Goal: Transaction & Acquisition: Purchase product/service

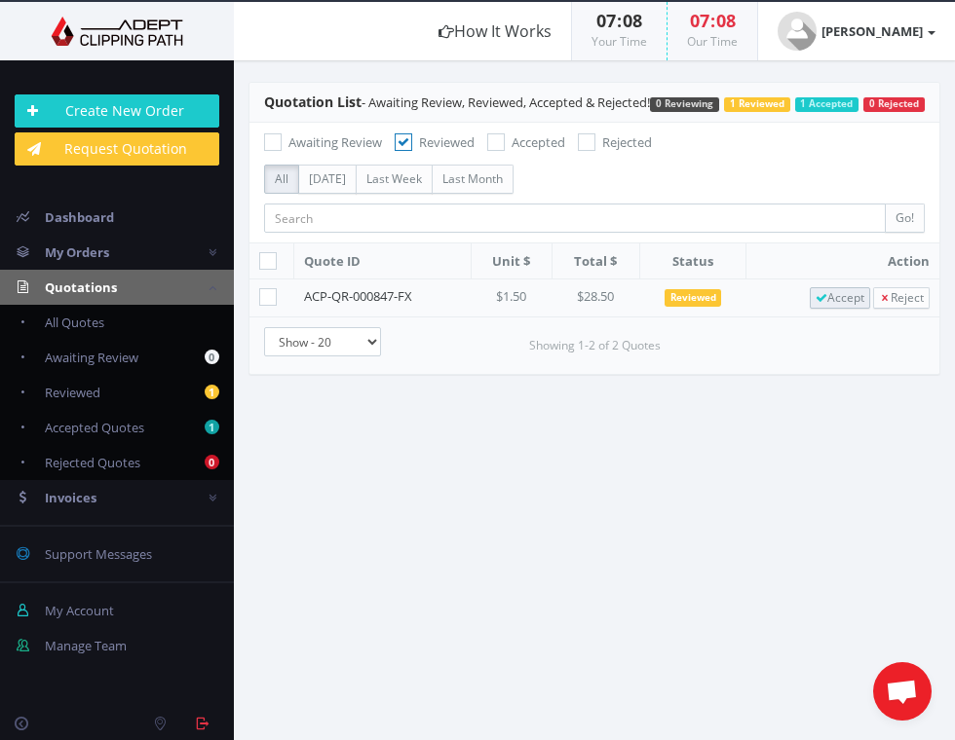
click at [819, 306] on span "Accept" at bounding box center [839, 297] width 49 height 17
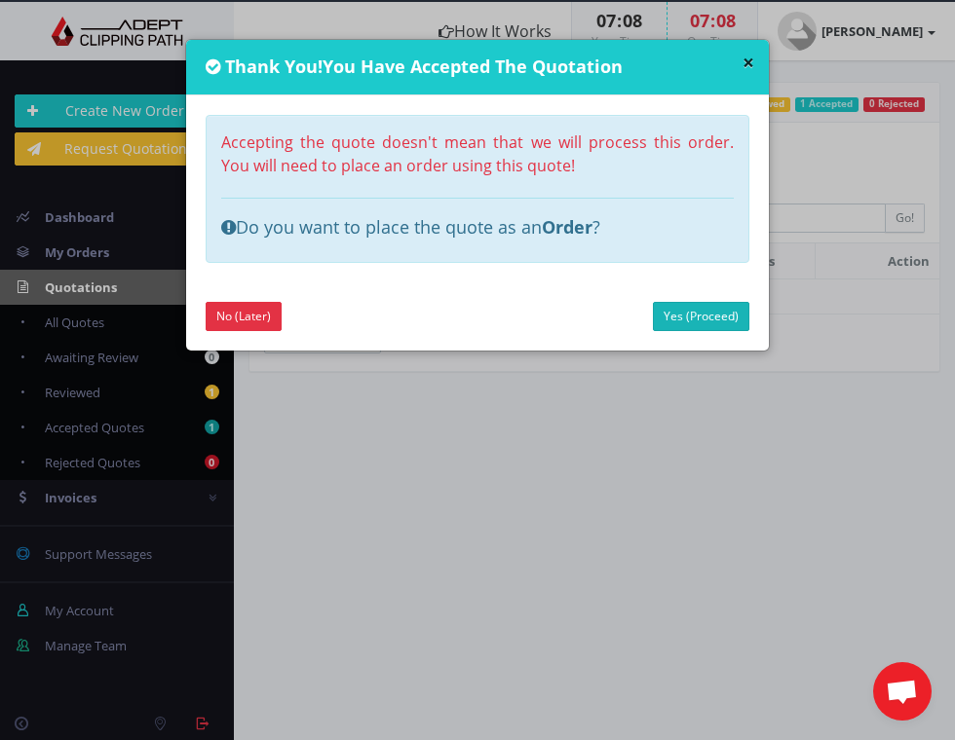
click at [700, 318] on link "Yes (Proceed)" at bounding box center [701, 316] width 96 height 29
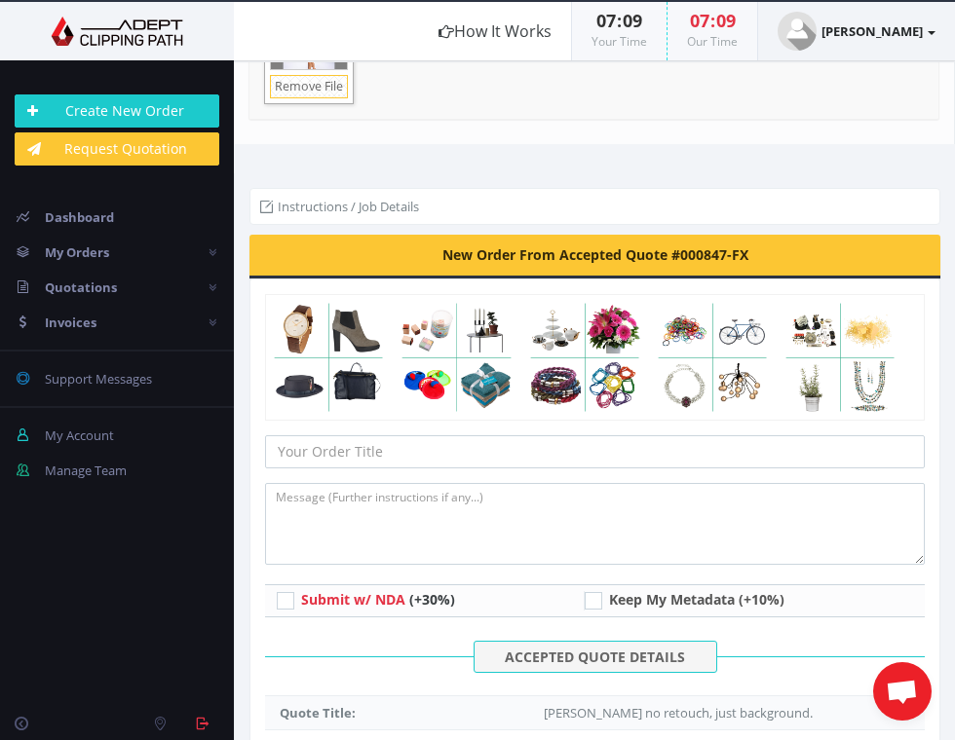
scroll to position [401, 0]
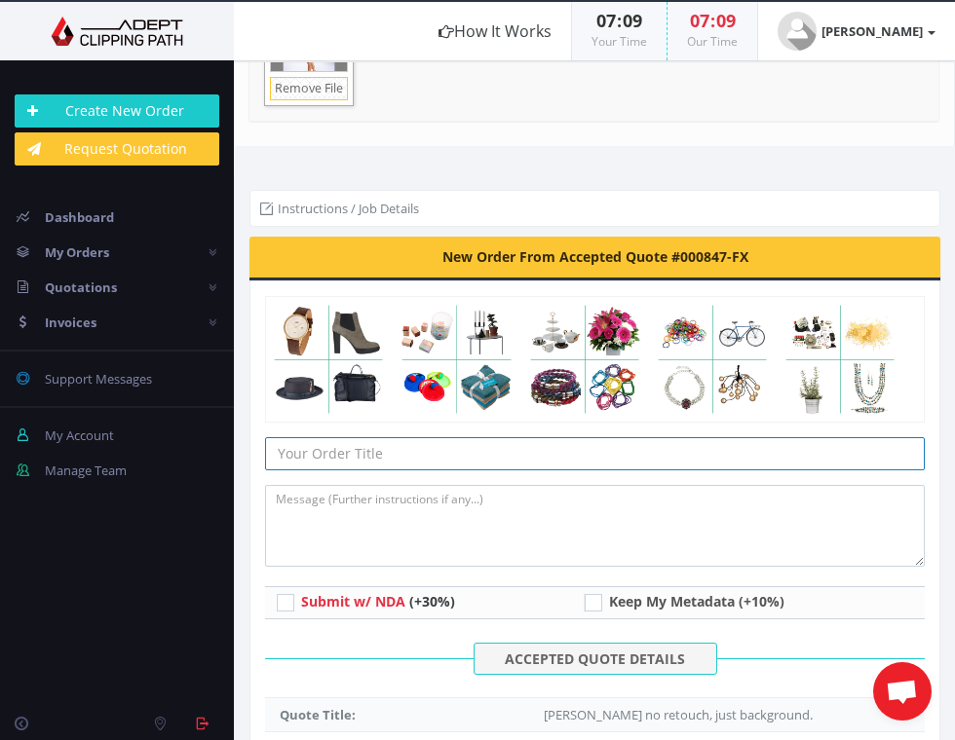
click at [335, 447] on input "text" at bounding box center [595, 453] width 660 height 33
paste input "ELITA_Batch1_5100_19"
type input "ELITA_Batch1_5100_19"
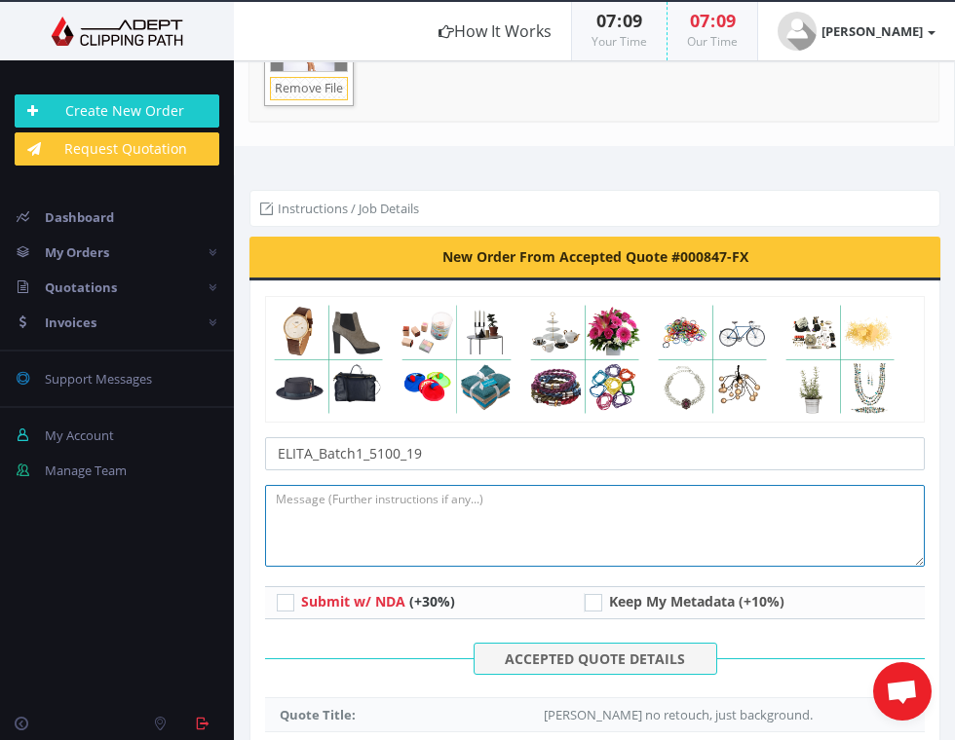
click at [338, 534] on textarea at bounding box center [595, 526] width 660 height 82
type textarea "Remove"
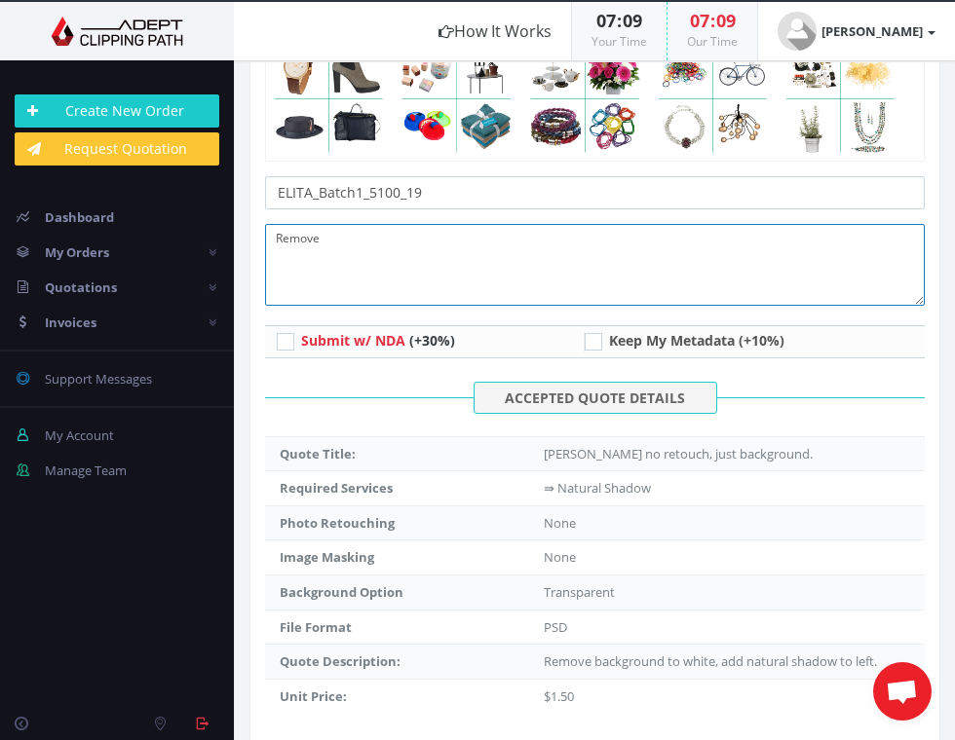
scroll to position [663, 0]
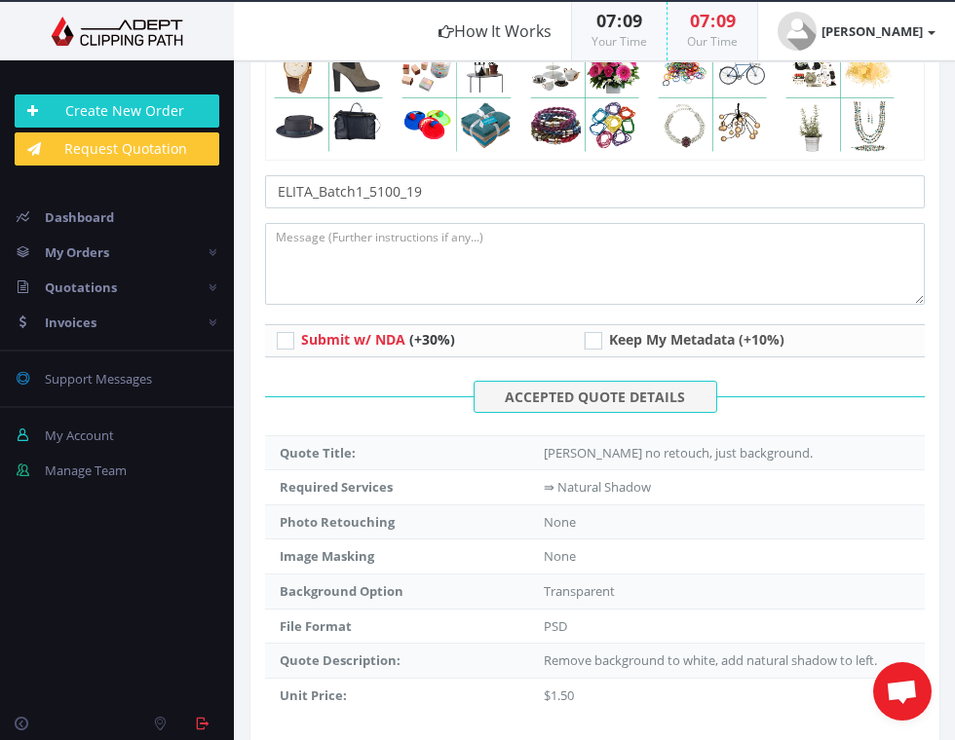
drag, startPoint x: 540, startPoint y: 652, endPoint x: 709, endPoint y: 445, distance: 267.2
click at [882, 648] on td "Remove background to white, add natural shadow to left." at bounding box center [727, 661] width 396 height 35
copy td "Remove background to white, add natural shadow to left."
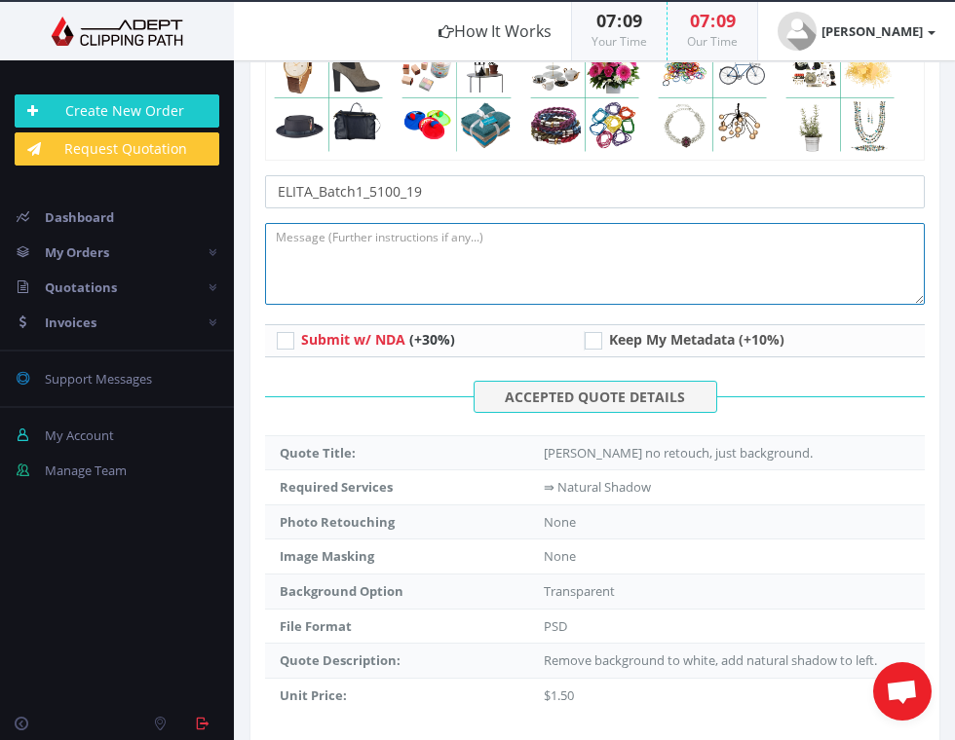
click at [395, 260] on textarea at bounding box center [595, 264] width 660 height 82
paste textarea "Remove background to white, add natural shadow to left."
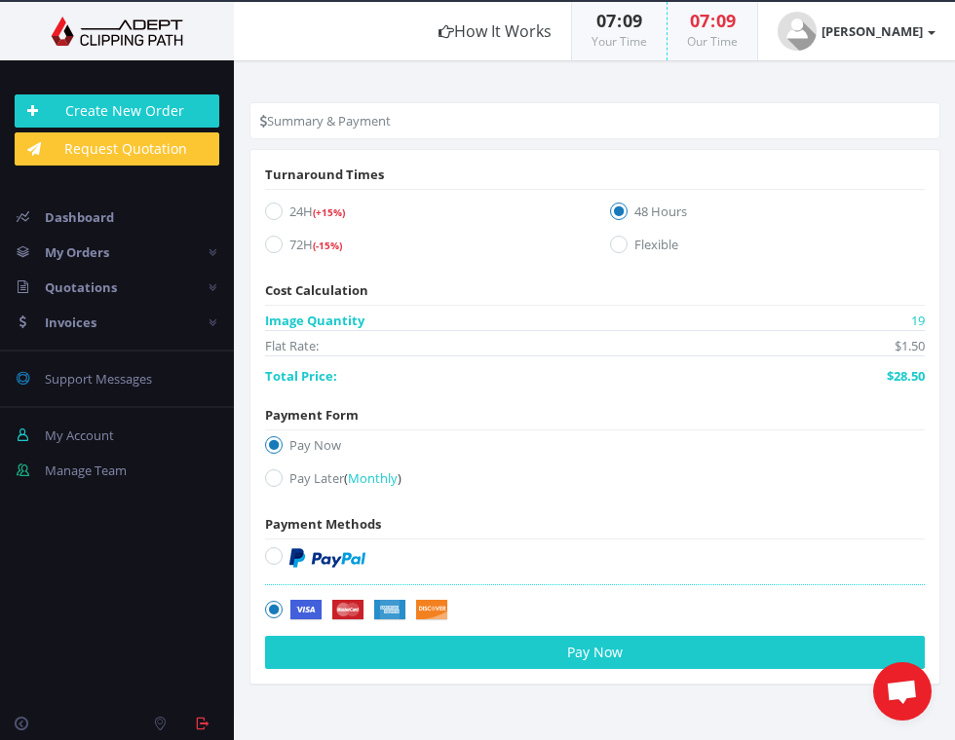
scroll to position [1356, 0]
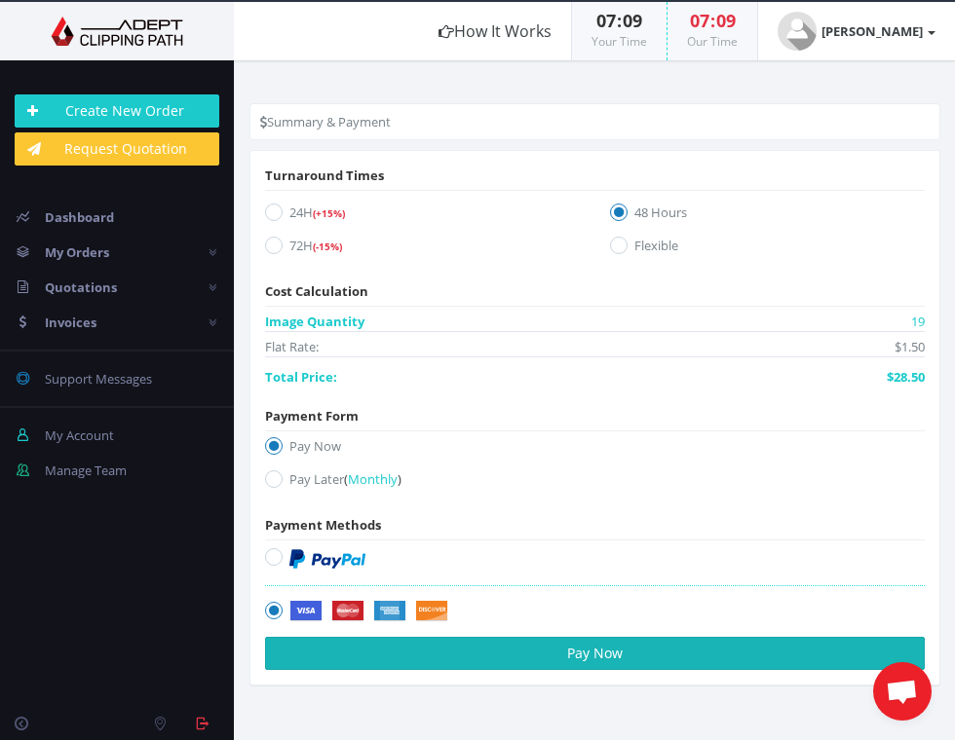
type textarea "Remove background to white, add natural shadow to left."
click at [466, 647] on button "Pay Now" at bounding box center [595, 653] width 660 height 33
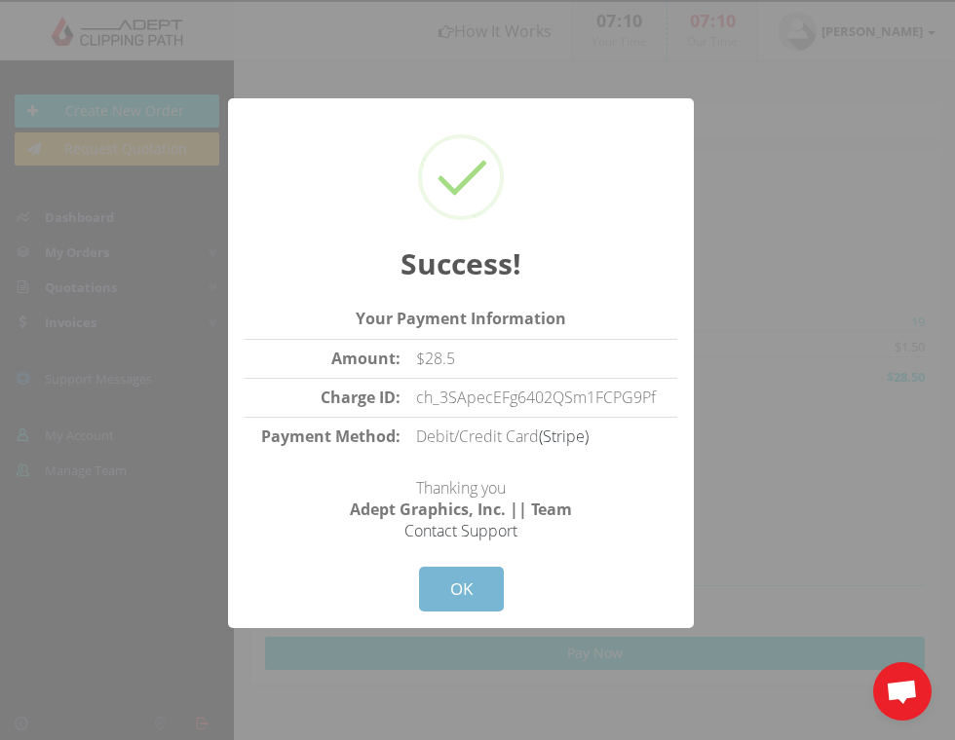
click at [459, 586] on button "OK" at bounding box center [461, 589] width 85 height 45
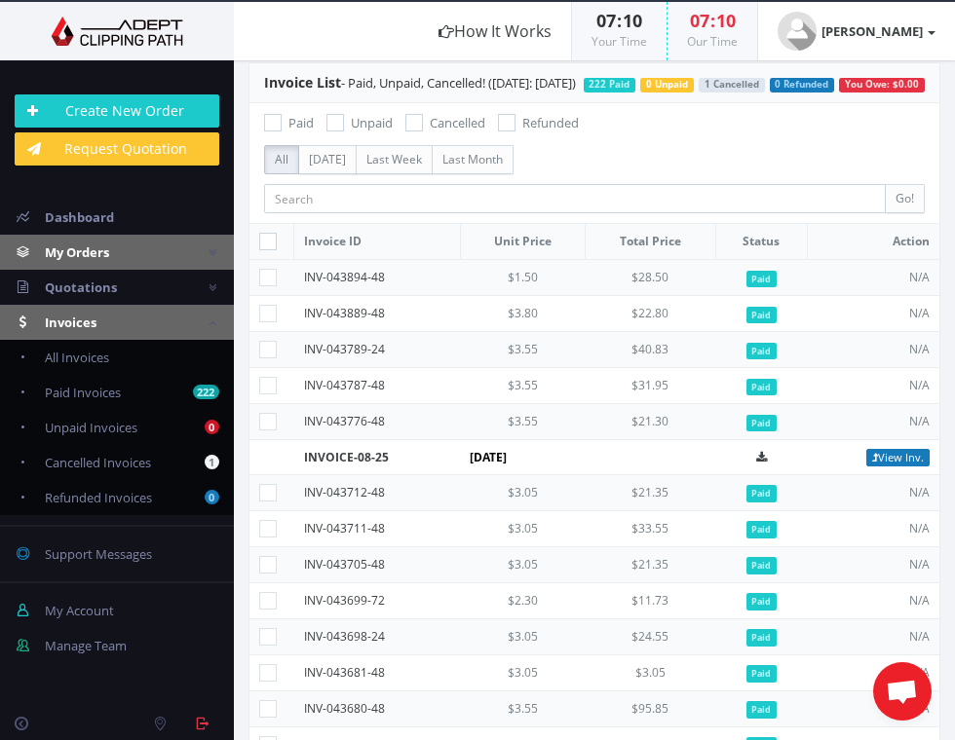
click at [65, 247] on span "My Orders" at bounding box center [77, 253] width 64 height 18
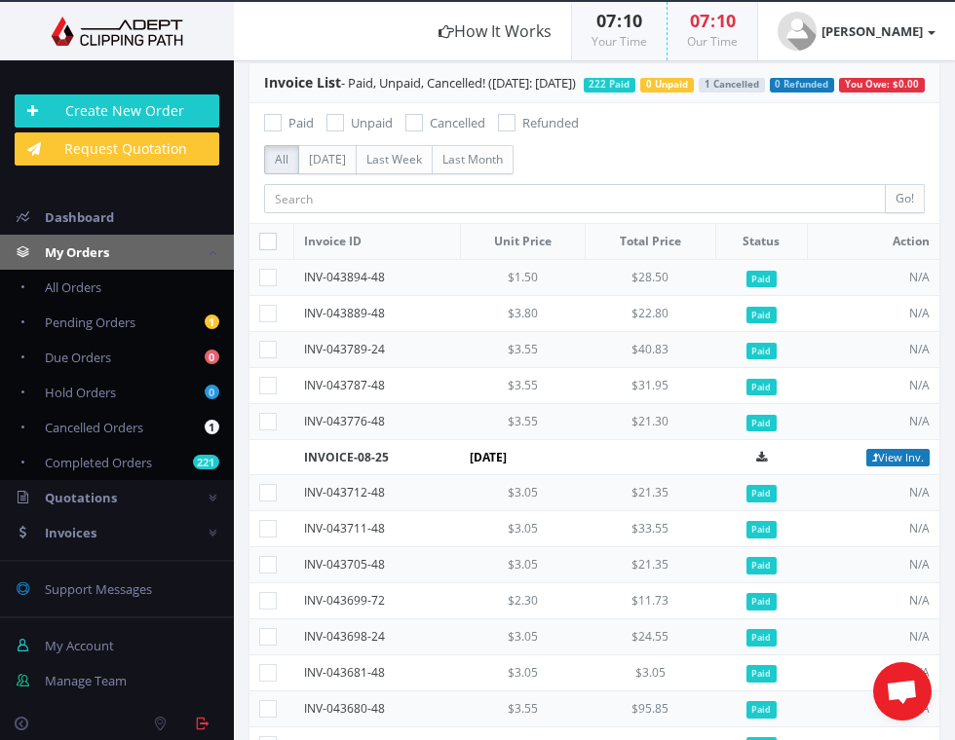
click at [61, 252] on span "My Orders" at bounding box center [77, 253] width 64 height 18
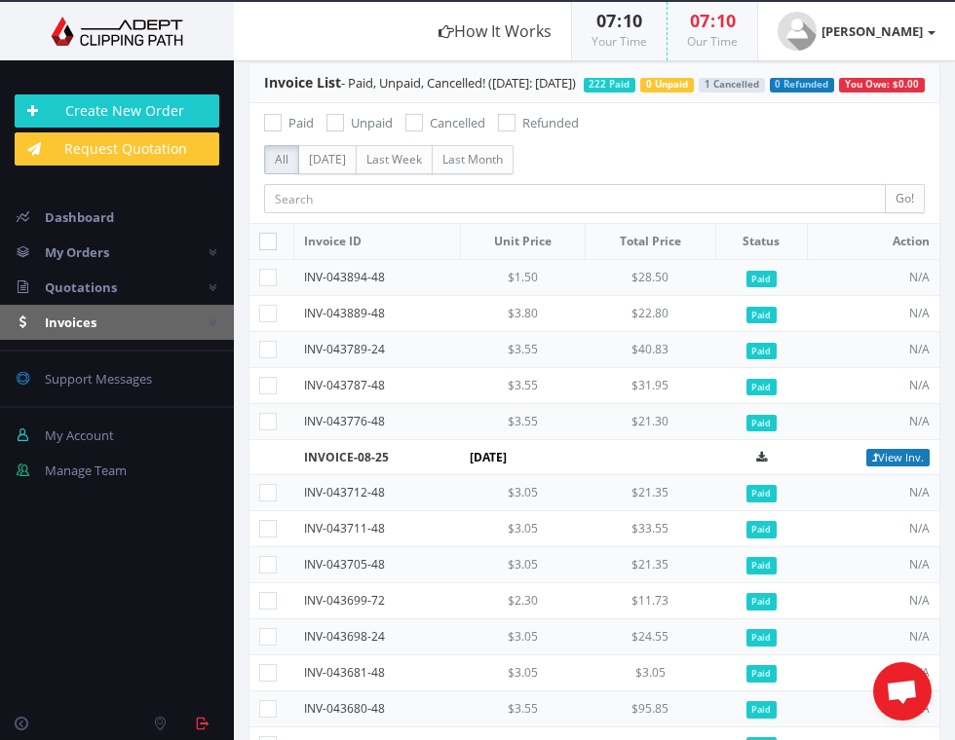
click at [56, 320] on span "Invoices" at bounding box center [71, 323] width 52 height 18
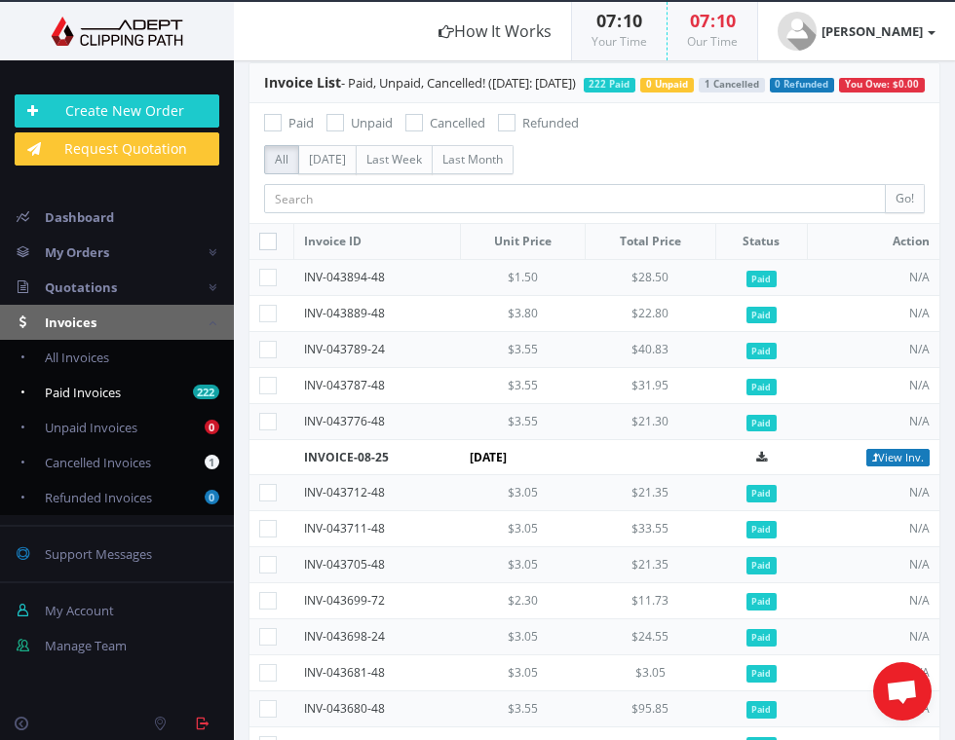
click at [54, 384] on span "Paid Invoices" at bounding box center [83, 393] width 76 height 18
checkbox input "true"
click at [523, 296] on td "$1.50" at bounding box center [522, 278] width 125 height 36
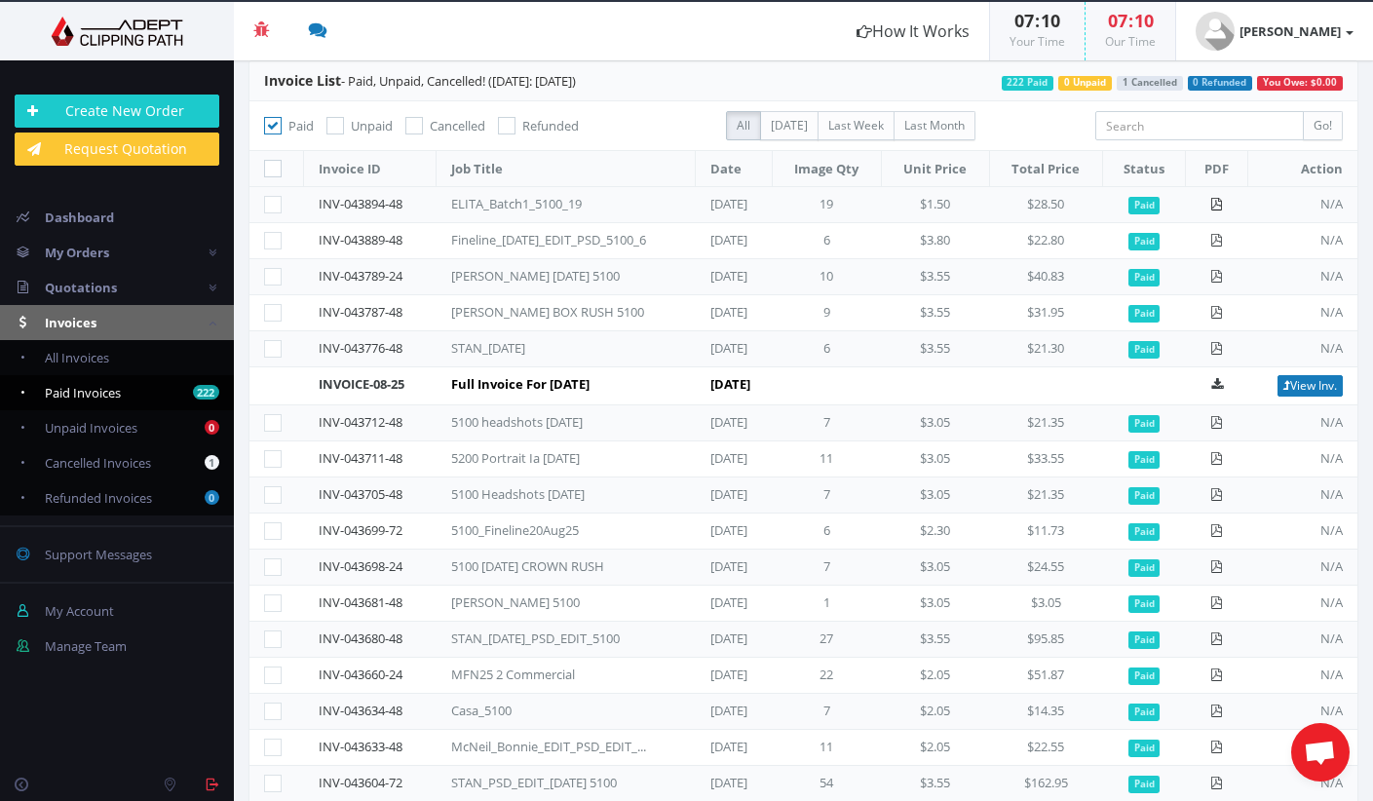
click at [954, 202] on icon at bounding box center [1216, 204] width 13 height 13
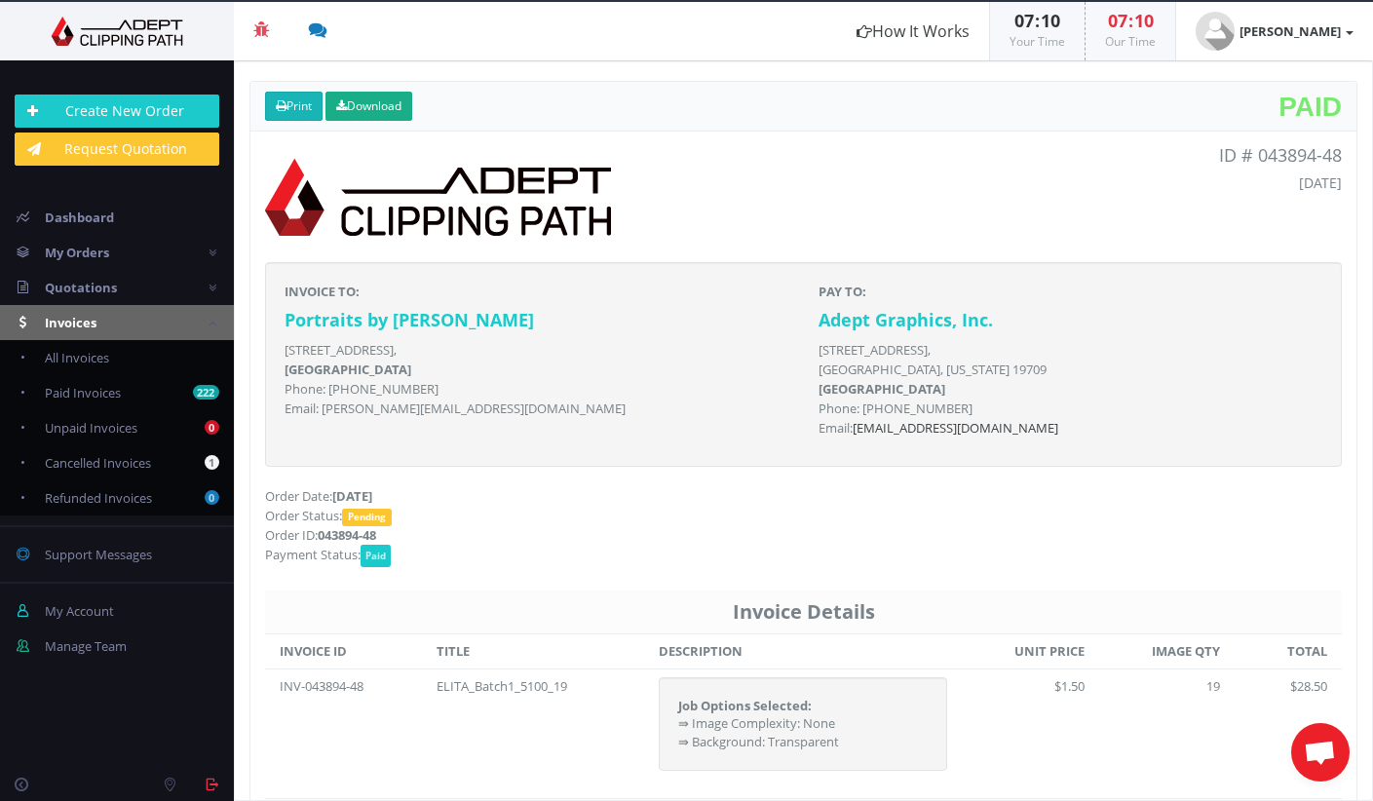
click at [284, 103] on icon at bounding box center [281, 106] width 11 height 12
